Goal: Transaction & Acquisition: Purchase product/service

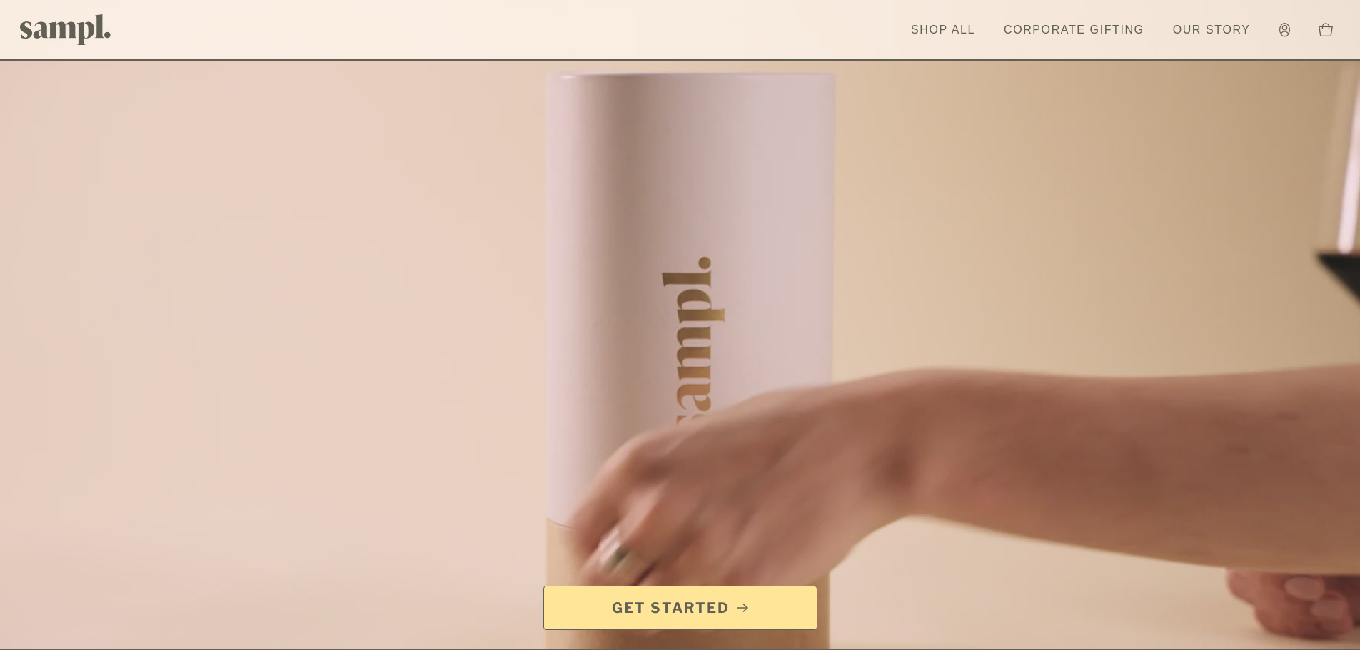
click at [1080, 32] on link "Corporate Gifting" at bounding box center [1074, 29] width 155 height 31
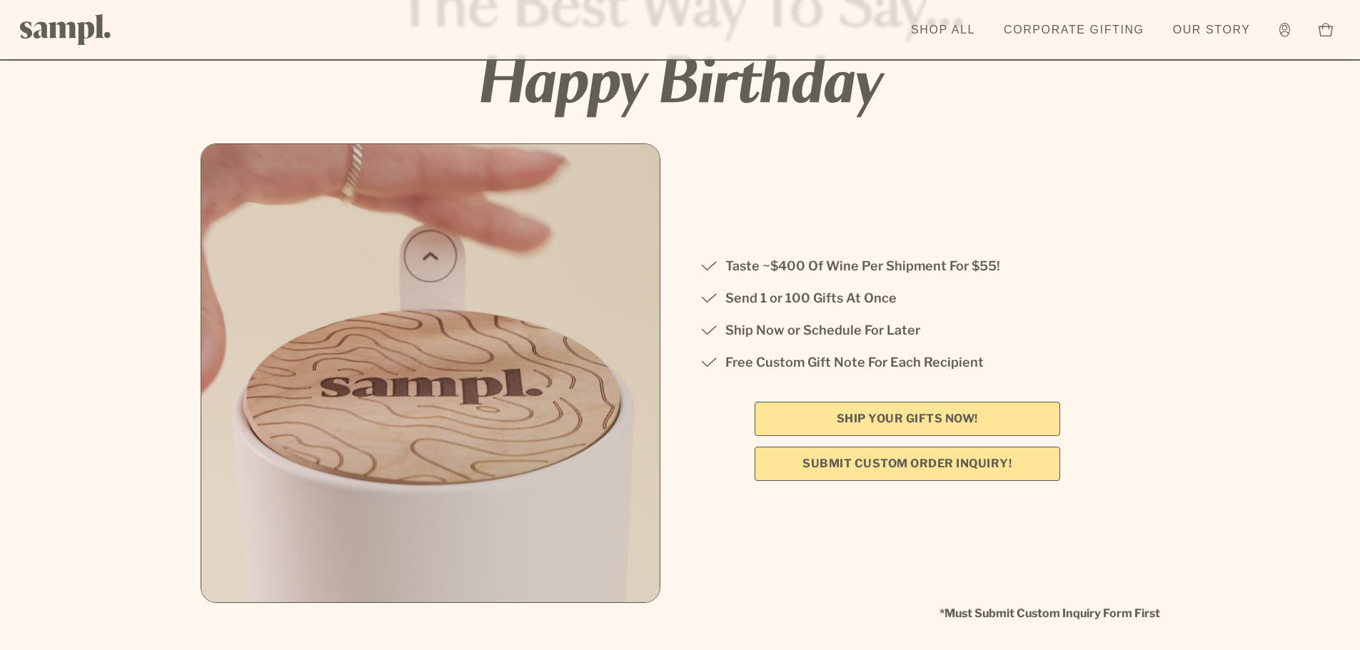
scroll to position [143, 0]
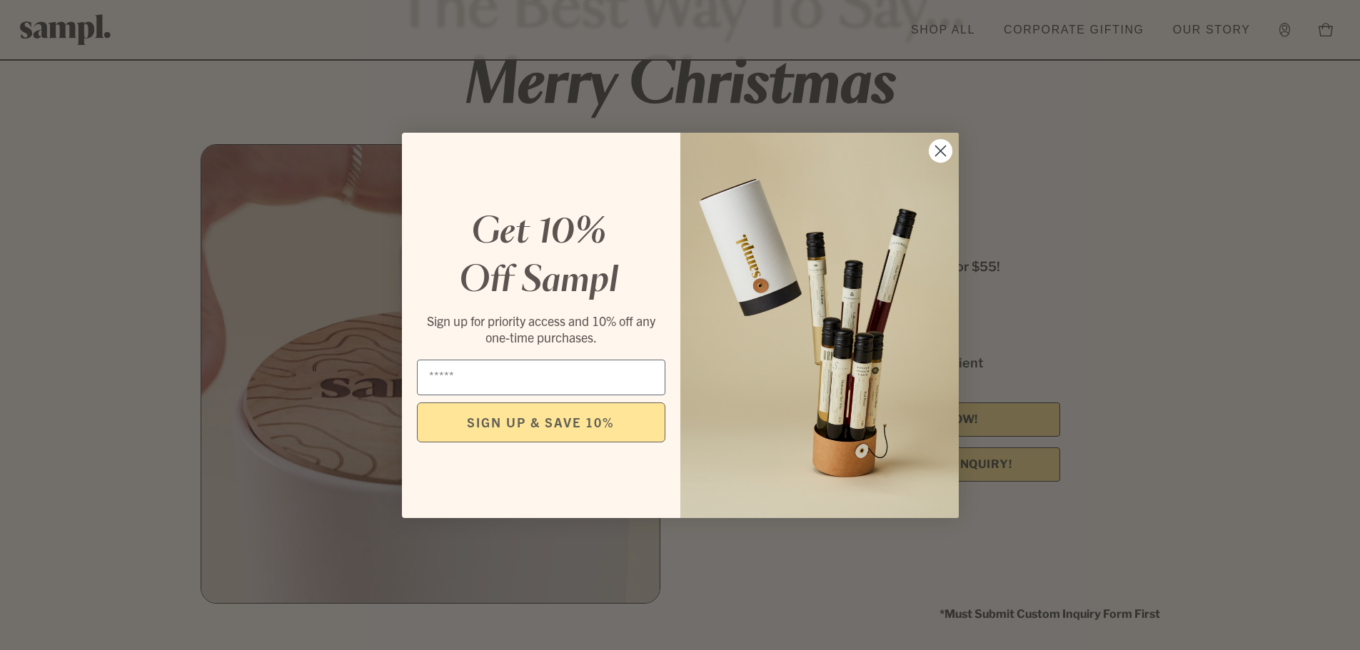
click at [937, 154] on icon "Close dialog" at bounding box center [940, 151] width 10 height 10
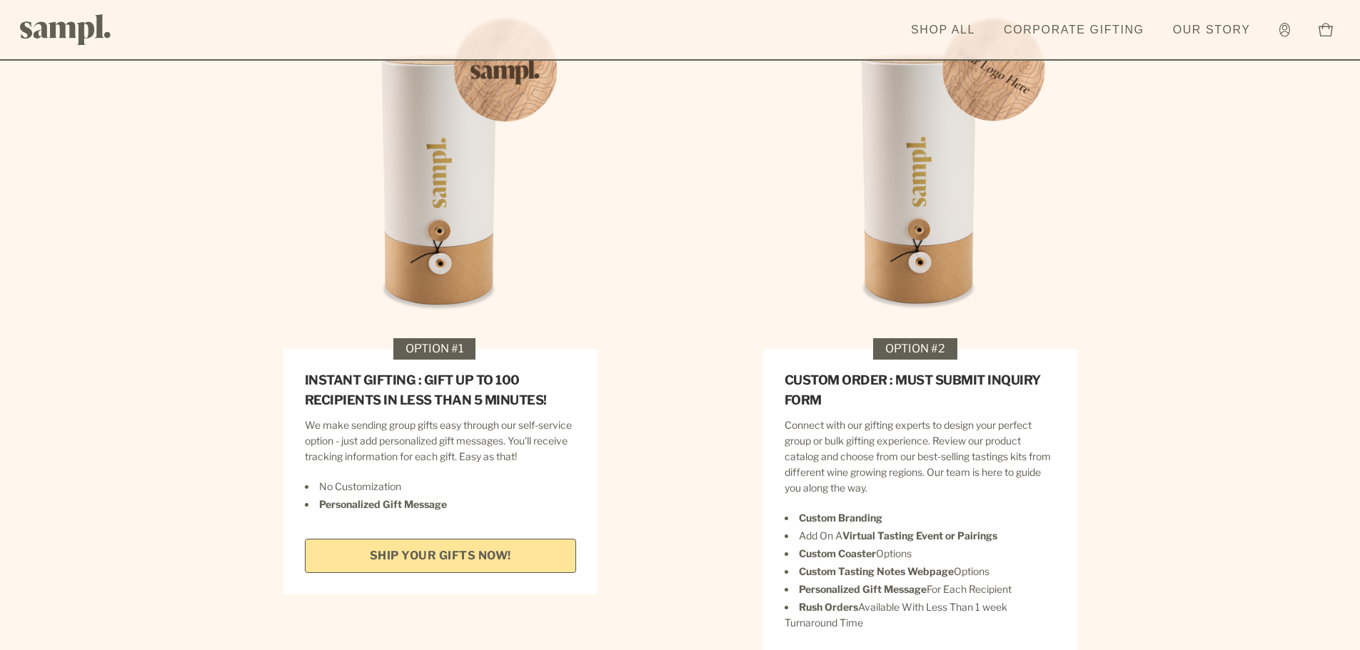
scroll to position [1999, 0]
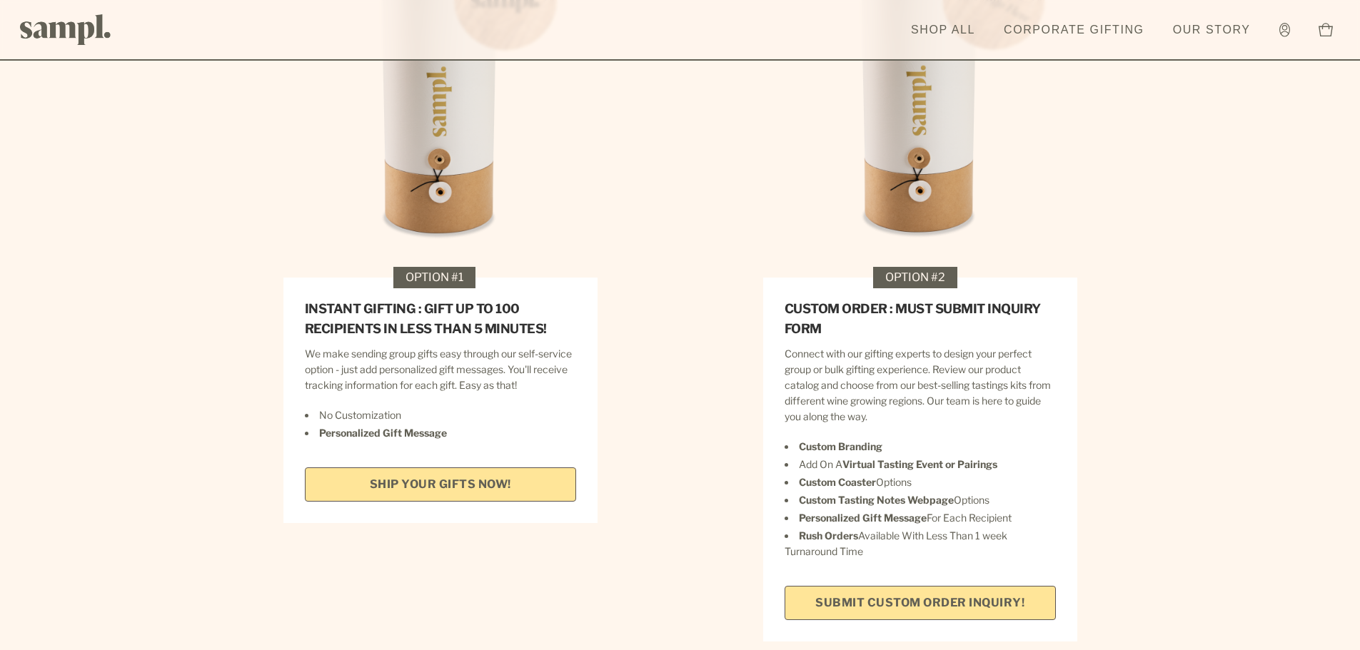
click at [406, 427] on strong "Personalized Gift Message" at bounding box center [383, 433] width 128 height 12
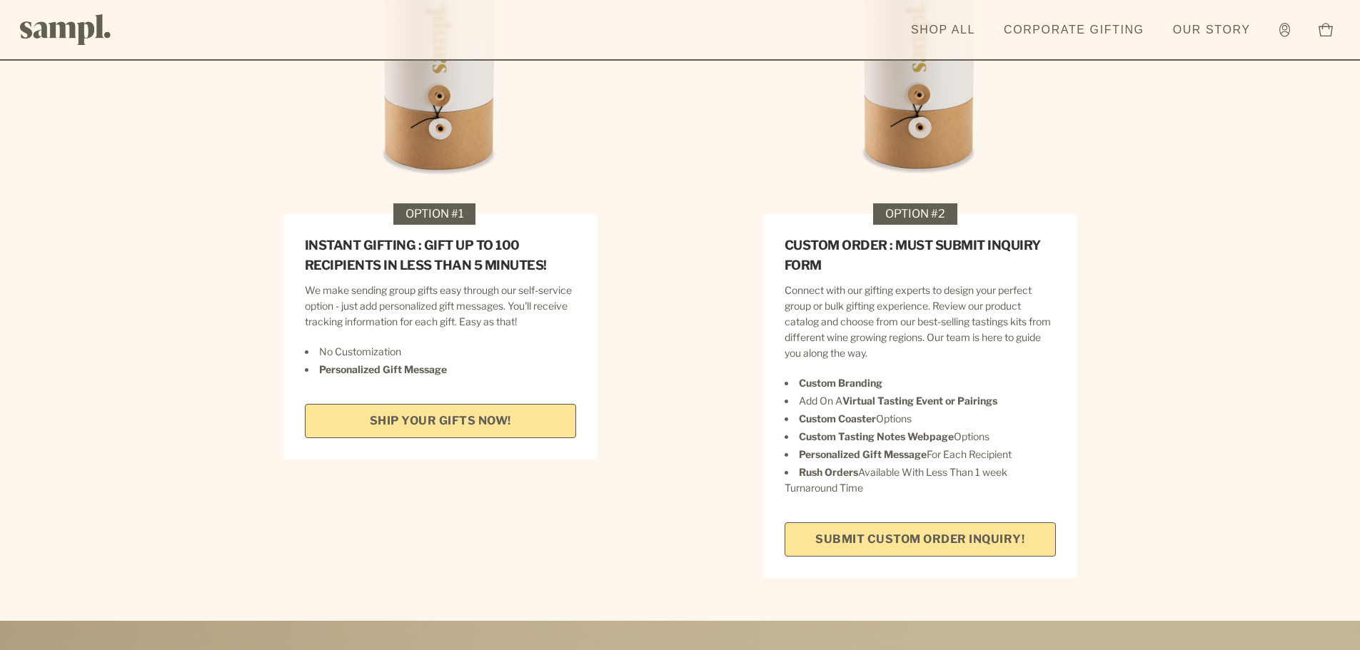
scroll to position [2071, 0]
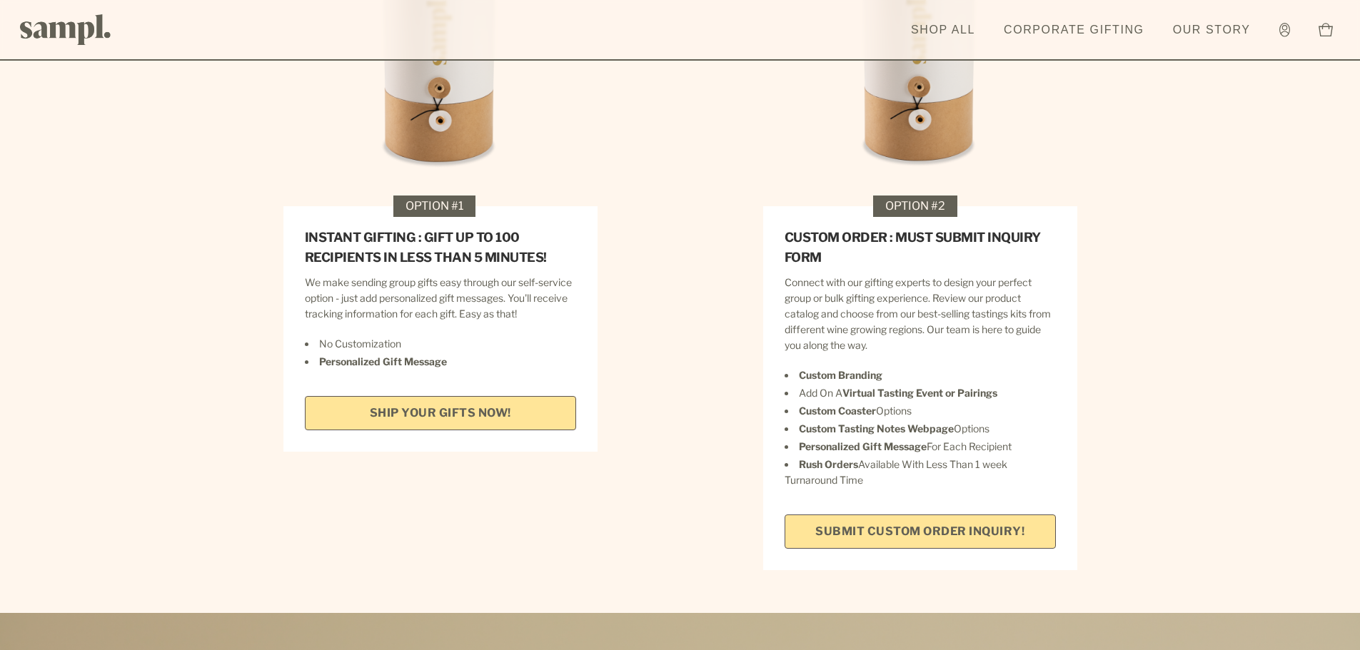
click at [445, 396] on link "SHIP YOUR GIFTS NOW!" at bounding box center [440, 413] width 271 height 34
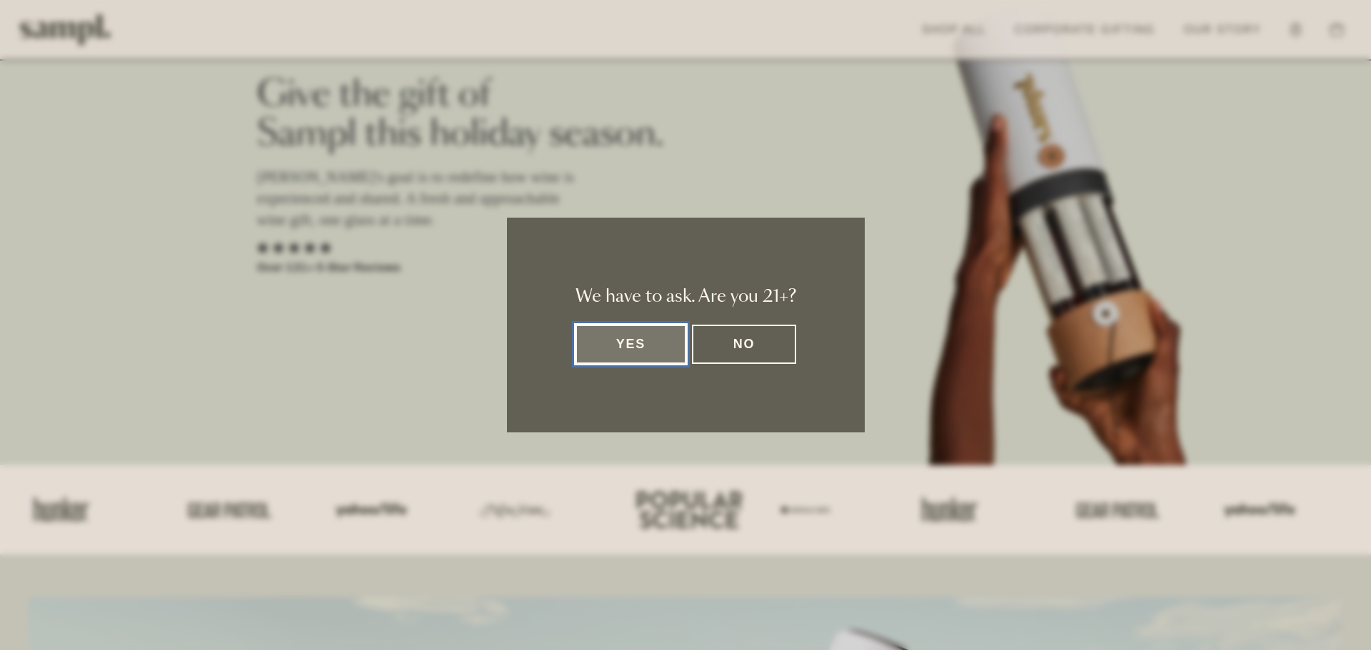
click at [616, 352] on button "Yes" at bounding box center [631, 344] width 111 height 39
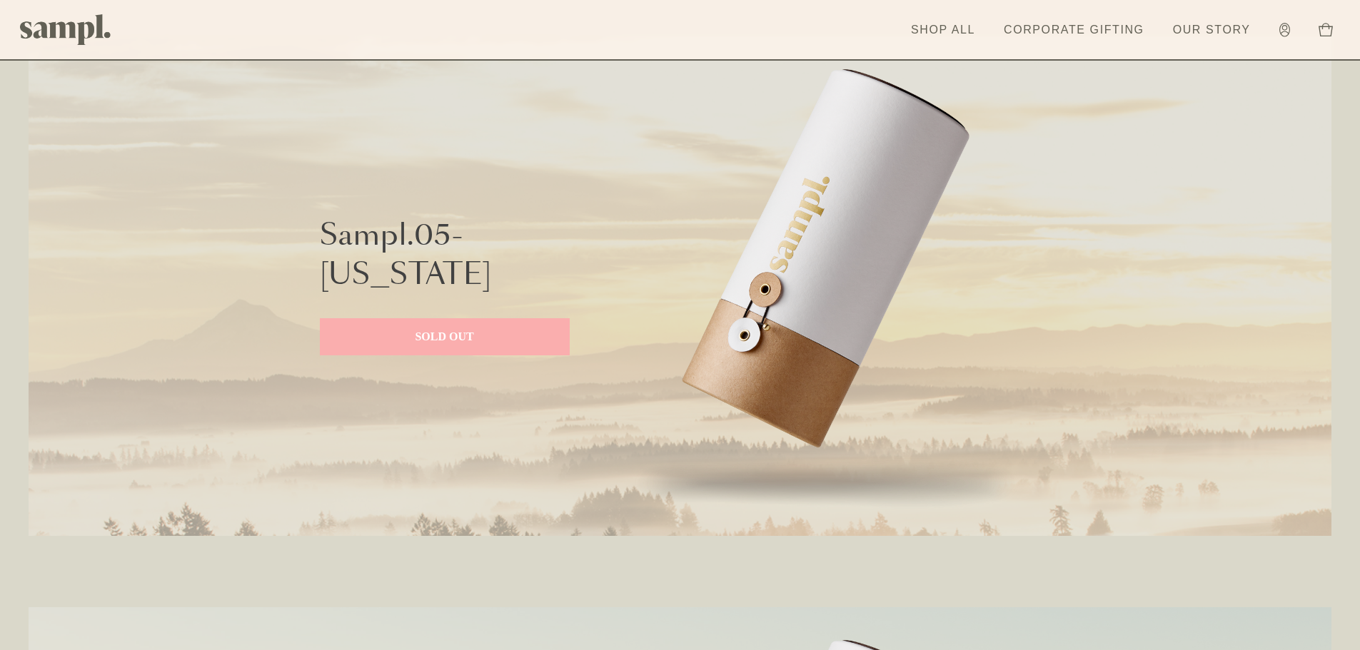
scroll to position [2783, 0]
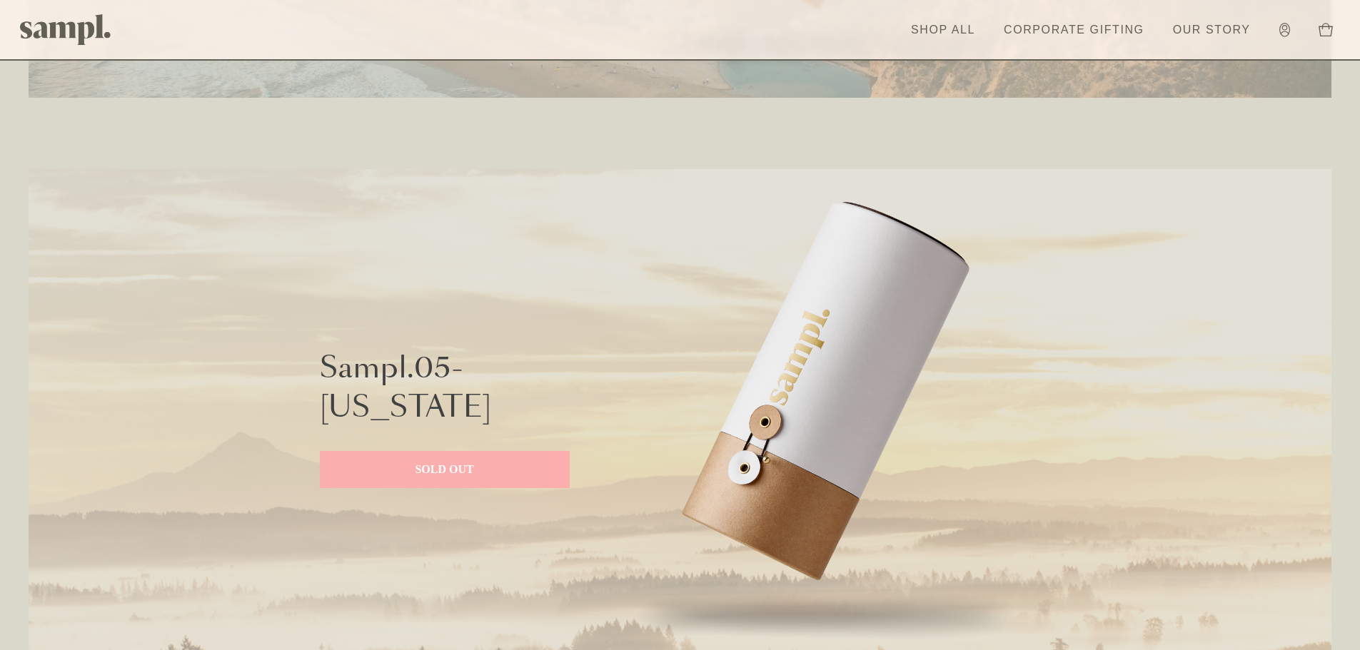
click at [487, 464] on p "SOLD OUT" at bounding box center [444, 469] width 221 height 17
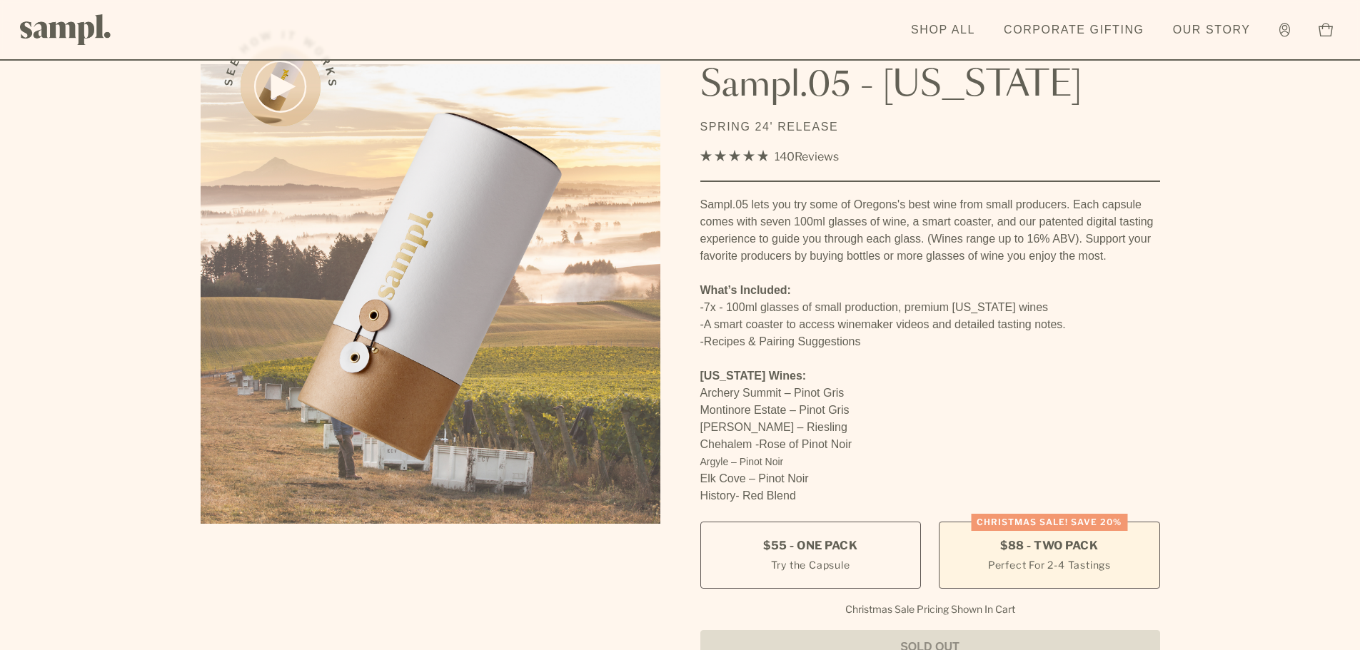
scroll to position [71, 0]
